Goal: Use online tool/utility: Utilize a website feature to perform a specific function

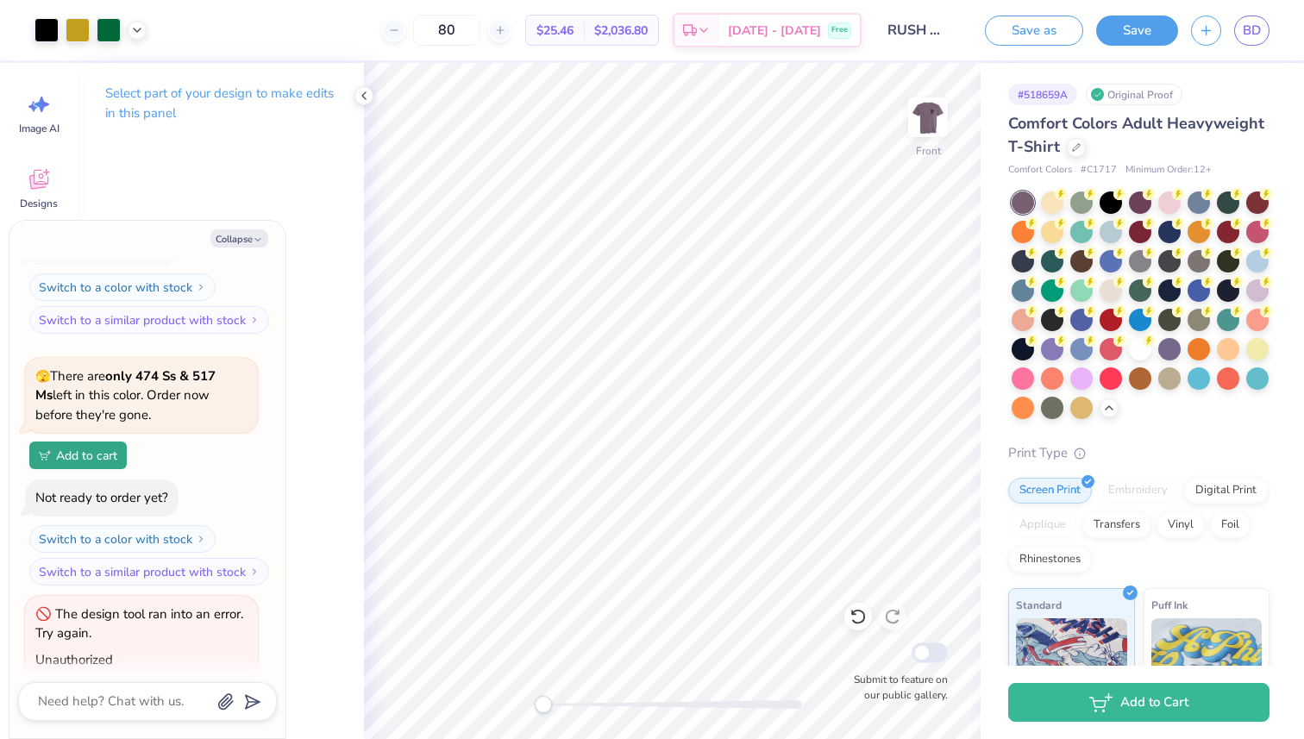
scroll to position [932, 0]
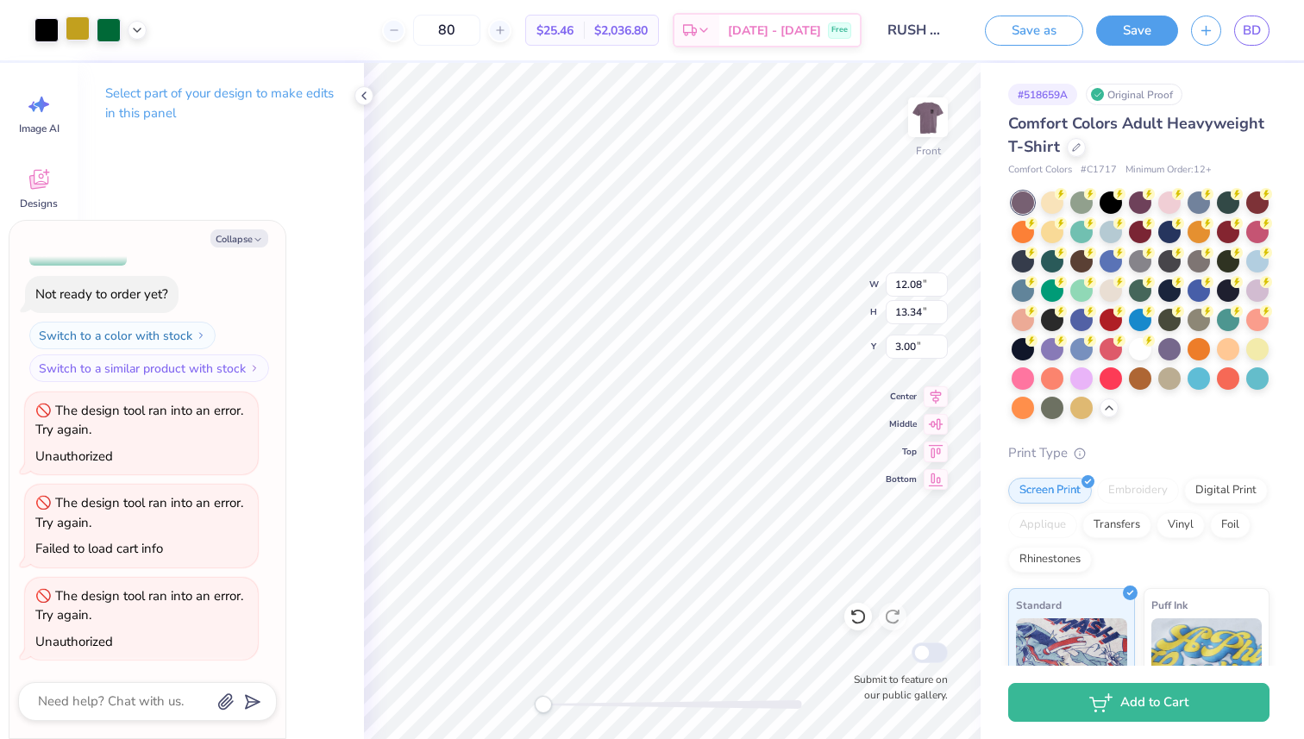
click at [78, 22] on div at bounding box center [78, 28] width 24 height 24
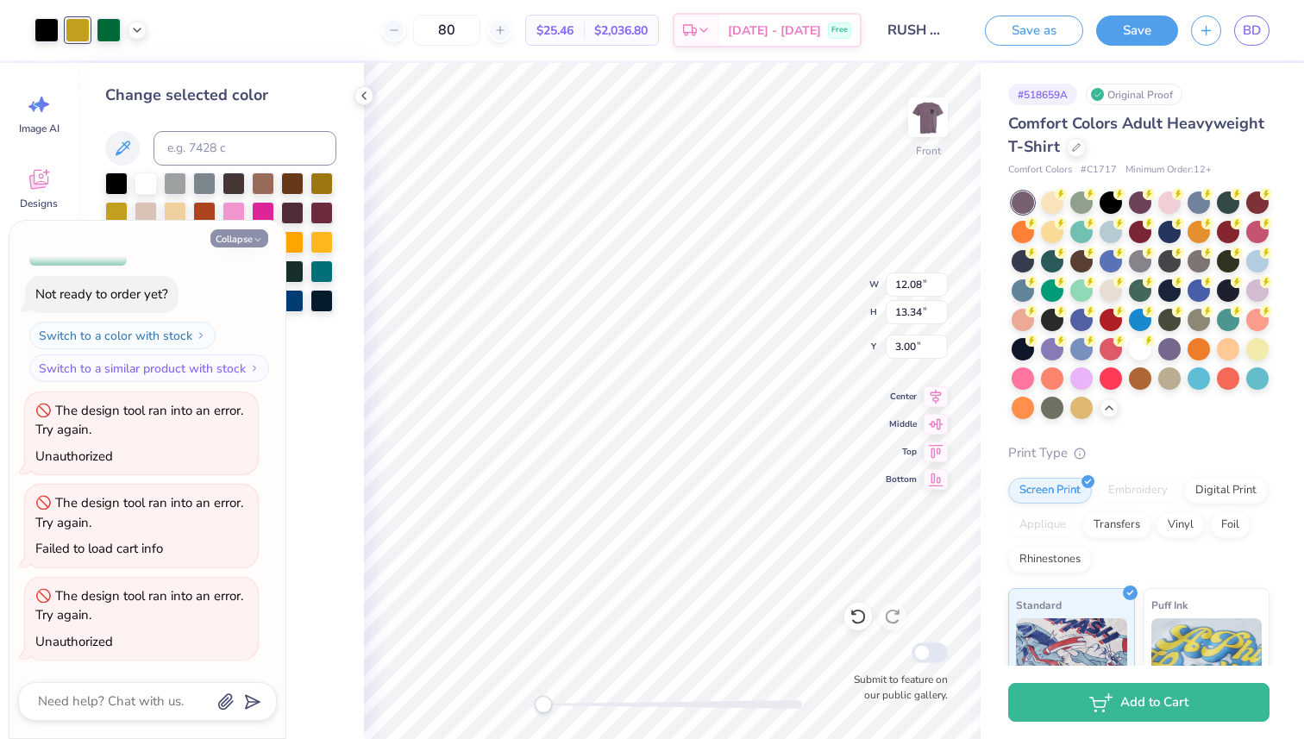
click at [248, 234] on button "Collapse" at bounding box center [239, 238] width 58 height 18
type textarea "x"
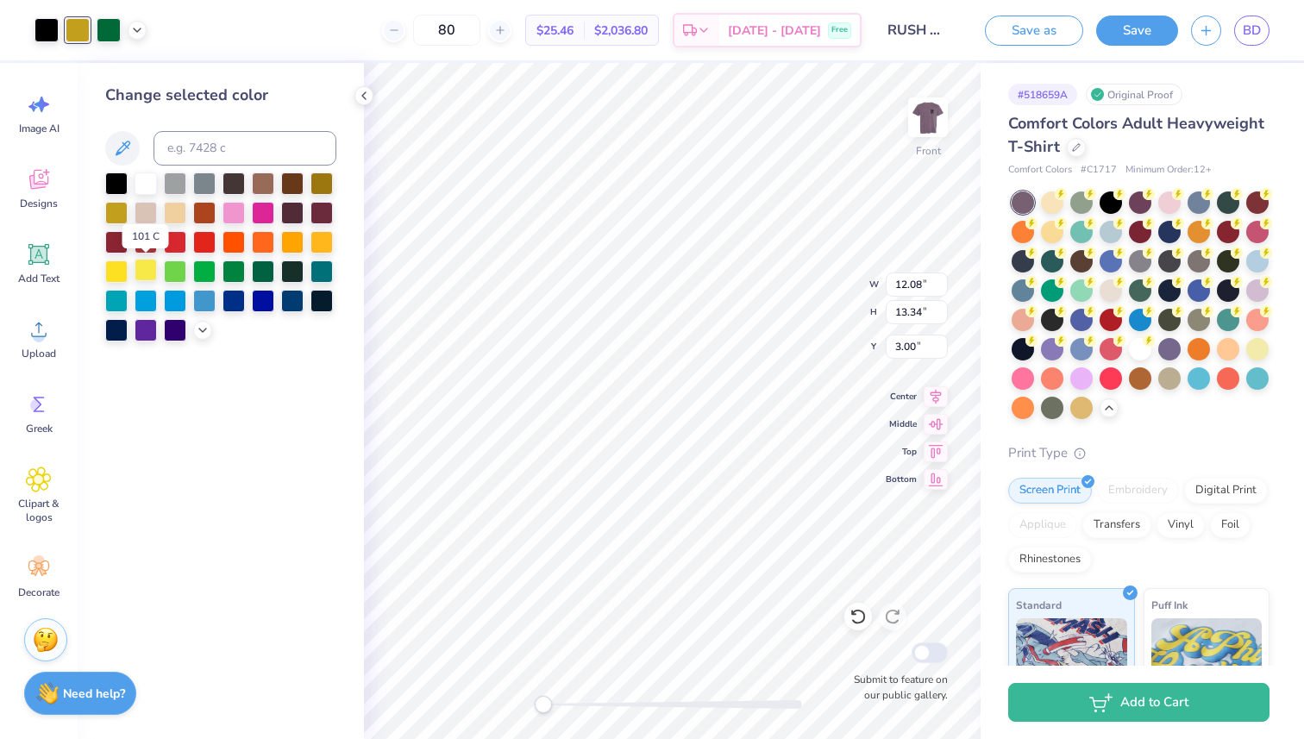
click at [143, 266] on div at bounding box center [146, 270] width 22 height 22
click at [1263, 346] on div at bounding box center [1257, 347] width 22 height 22
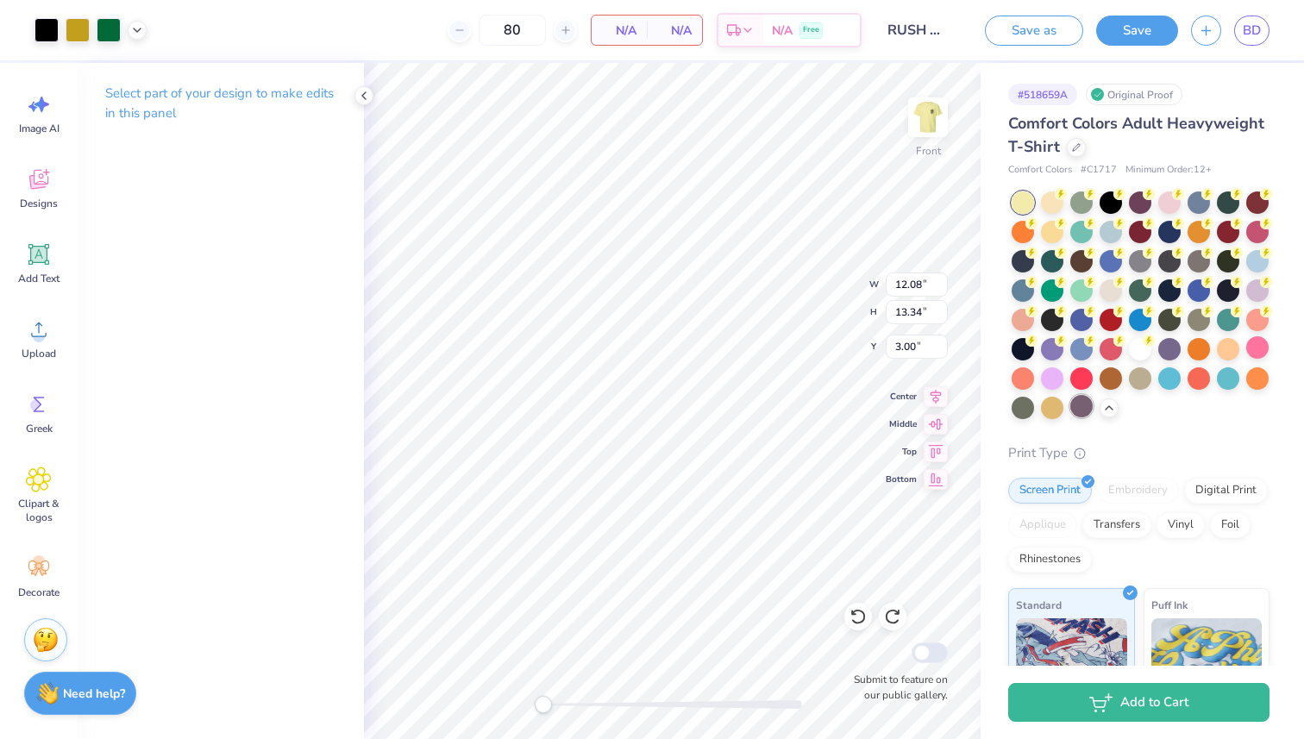
click at [1071, 404] on div at bounding box center [1081, 406] width 22 height 22
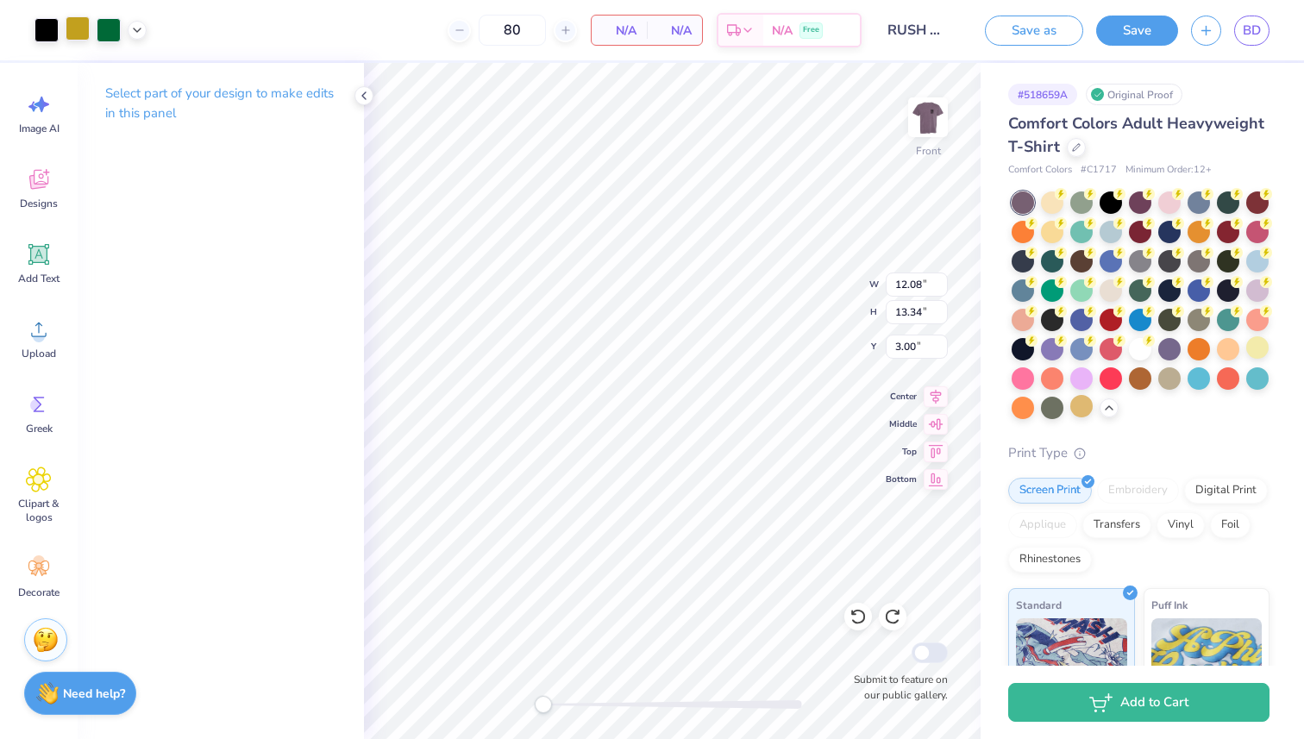
click at [83, 29] on div at bounding box center [78, 28] width 24 height 24
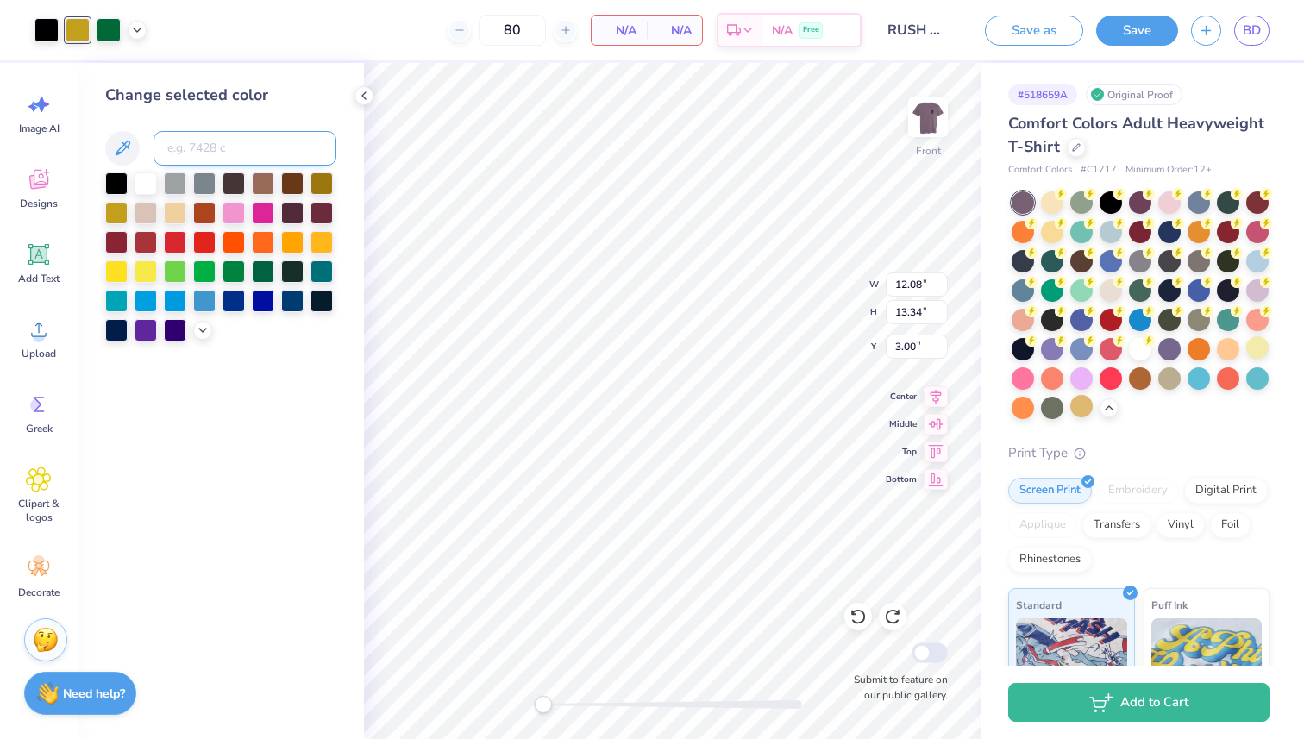
click at [218, 153] on input at bounding box center [244, 148] width 183 height 34
click at [122, 139] on icon at bounding box center [122, 148] width 21 height 21
click at [253, 147] on input at bounding box center [244, 148] width 183 height 34
click at [202, 324] on icon at bounding box center [203, 329] width 14 height 14
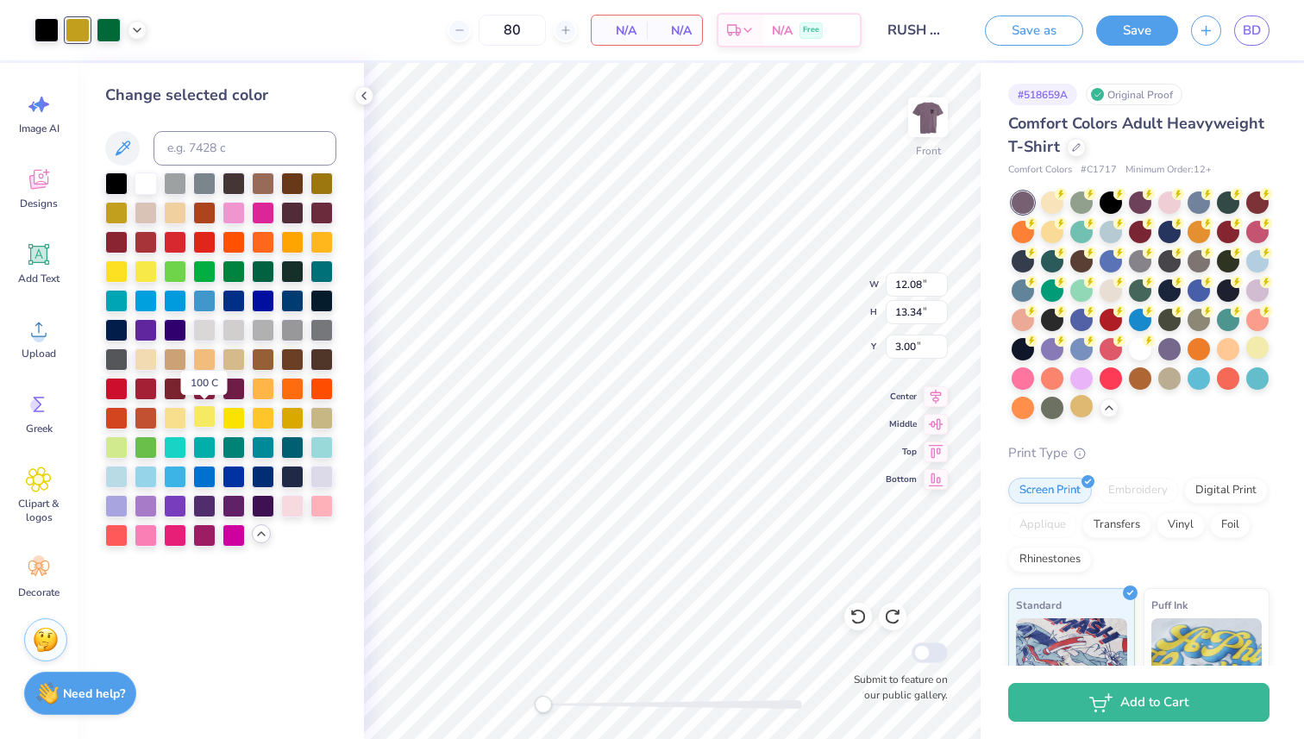
click at [209, 416] on div at bounding box center [204, 416] width 22 height 22
click at [265, 158] on input at bounding box center [244, 148] width 183 height 34
click at [297, 101] on div "Change selected color" at bounding box center [220, 95] width 231 height 23
click at [271, 128] on div "Change selected color 95c" at bounding box center [220, 315] width 231 height 463
click at [271, 138] on input "95c" at bounding box center [244, 148] width 183 height 34
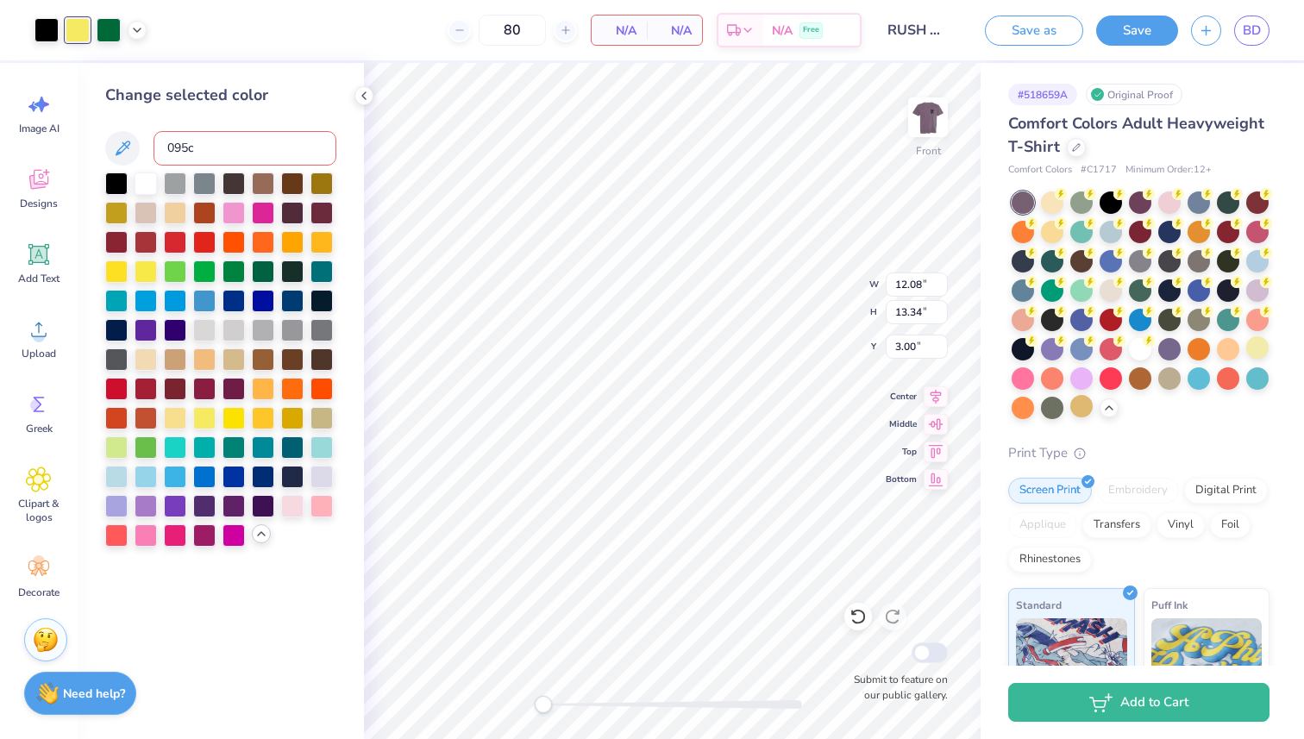
type input "095c"
click at [285, 113] on div "Change selected color 095c" at bounding box center [220, 315] width 231 height 463
click at [259, 178] on div at bounding box center [263, 183] width 22 height 22
click at [263, 154] on input "095c" at bounding box center [244, 148] width 183 height 34
click at [603, 31] on span "N/A" at bounding box center [619, 31] width 34 height 18
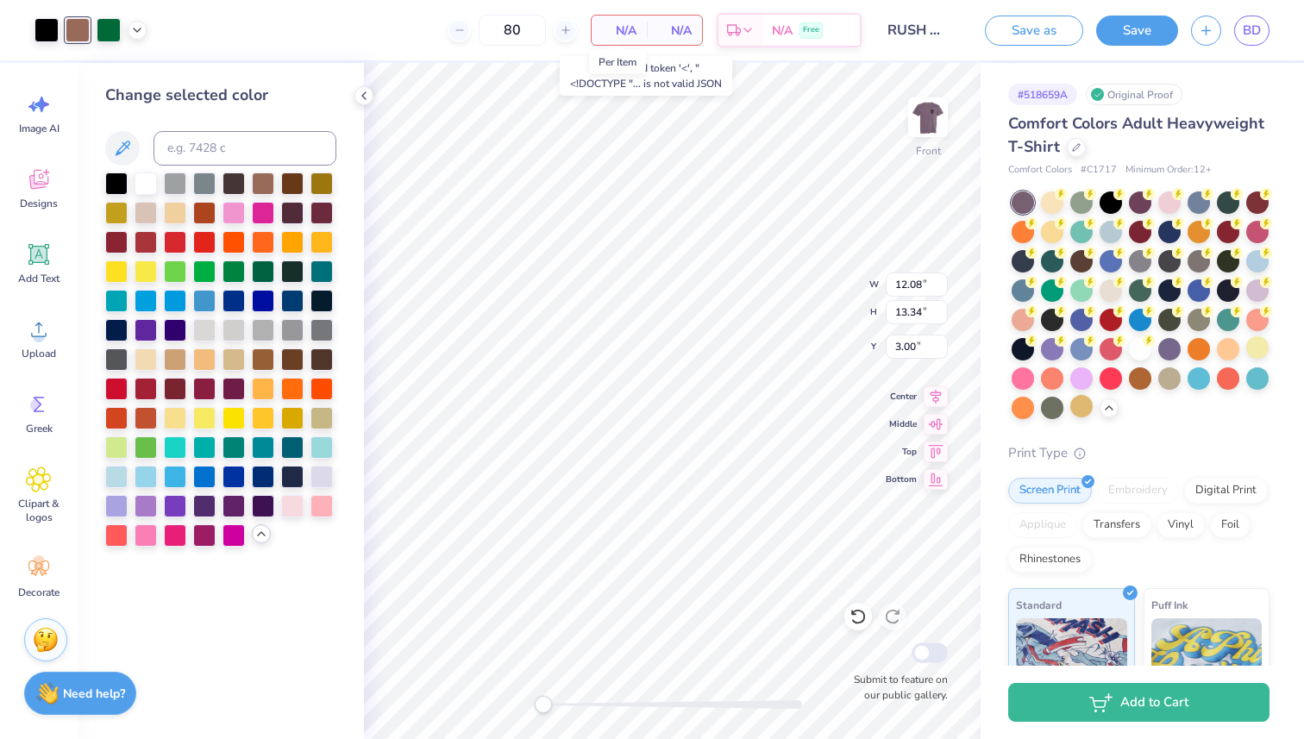
click at [635, 29] on span "N/A" at bounding box center [619, 31] width 34 height 18
click at [560, 34] on icon at bounding box center [566, 30] width 12 height 12
click at [454, 36] on div at bounding box center [458, 30] width 23 height 23
type input "80"
click at [210, 417] on div at bounding box center [204, 416] width 22 height 22
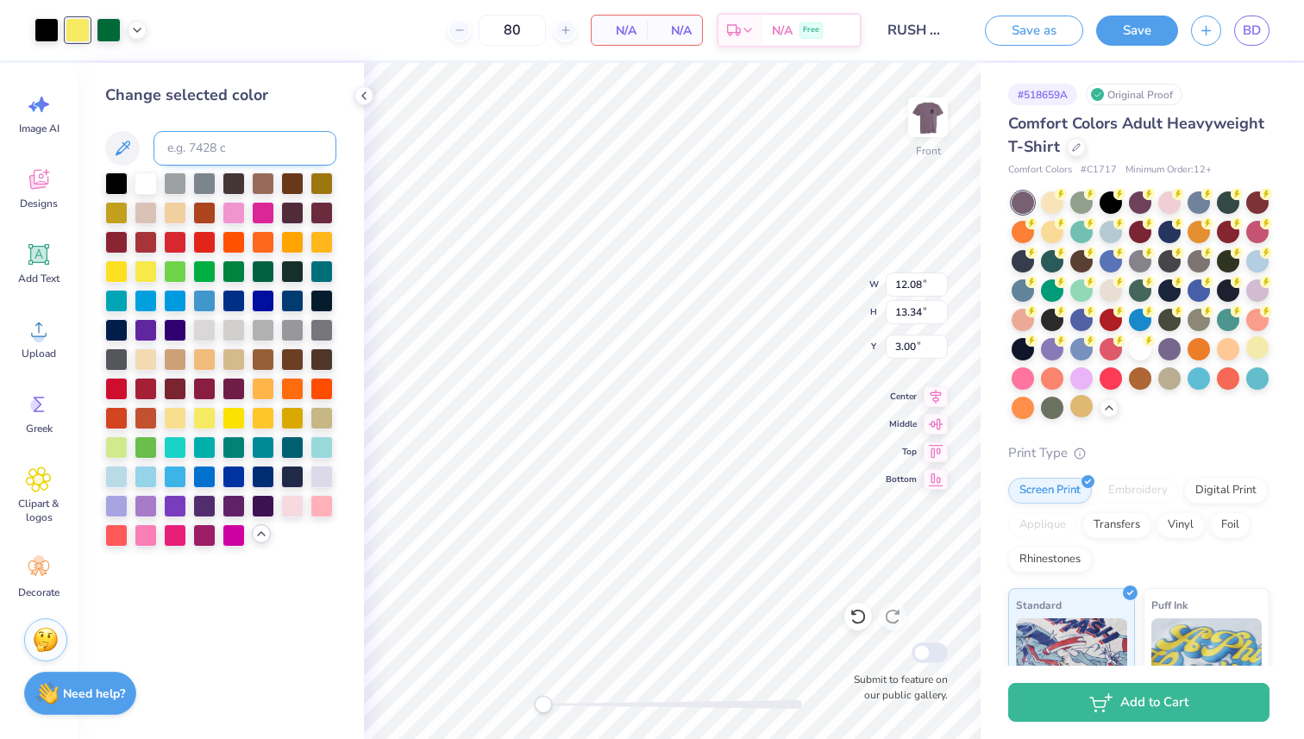
click at [229, 147] on input at bounding box center [244, 148] width 183 height 34
type input "99c"
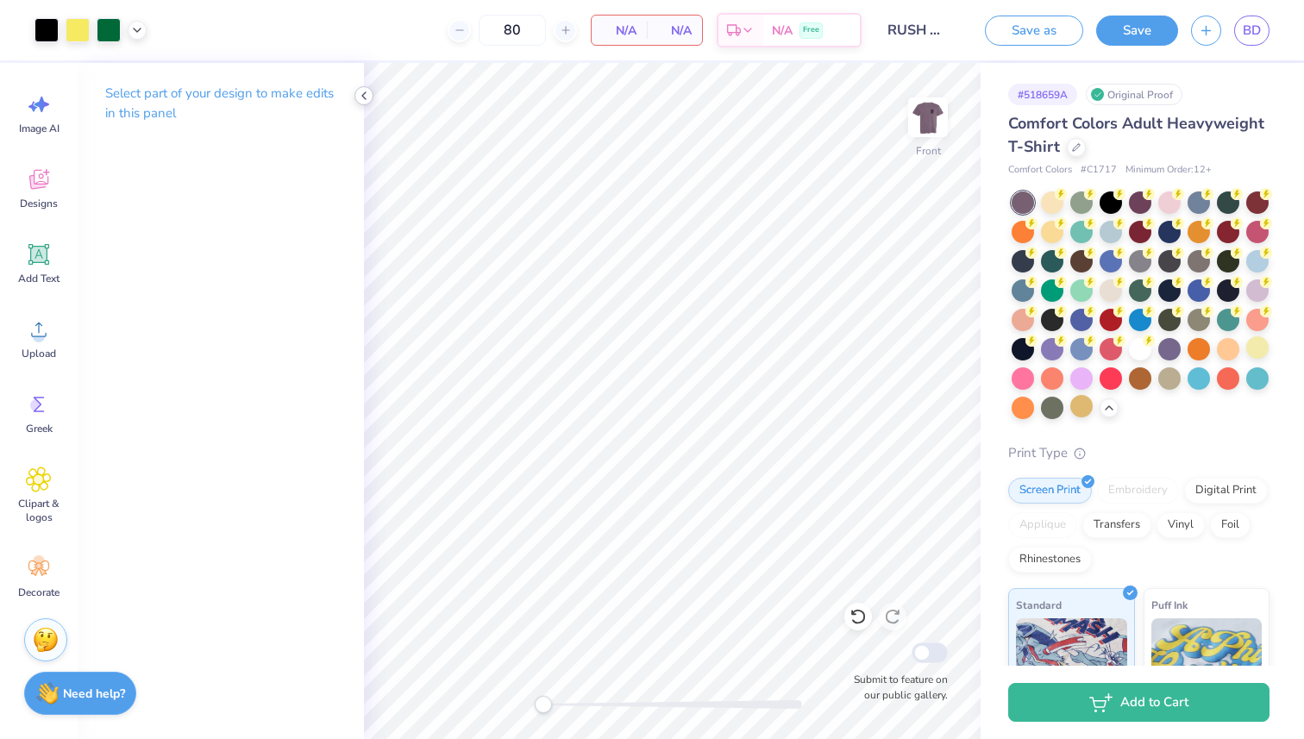
click at [365, 100] on icon at bounding box center [364, 96] width 14 height 14
